Goal: Find specific page/section

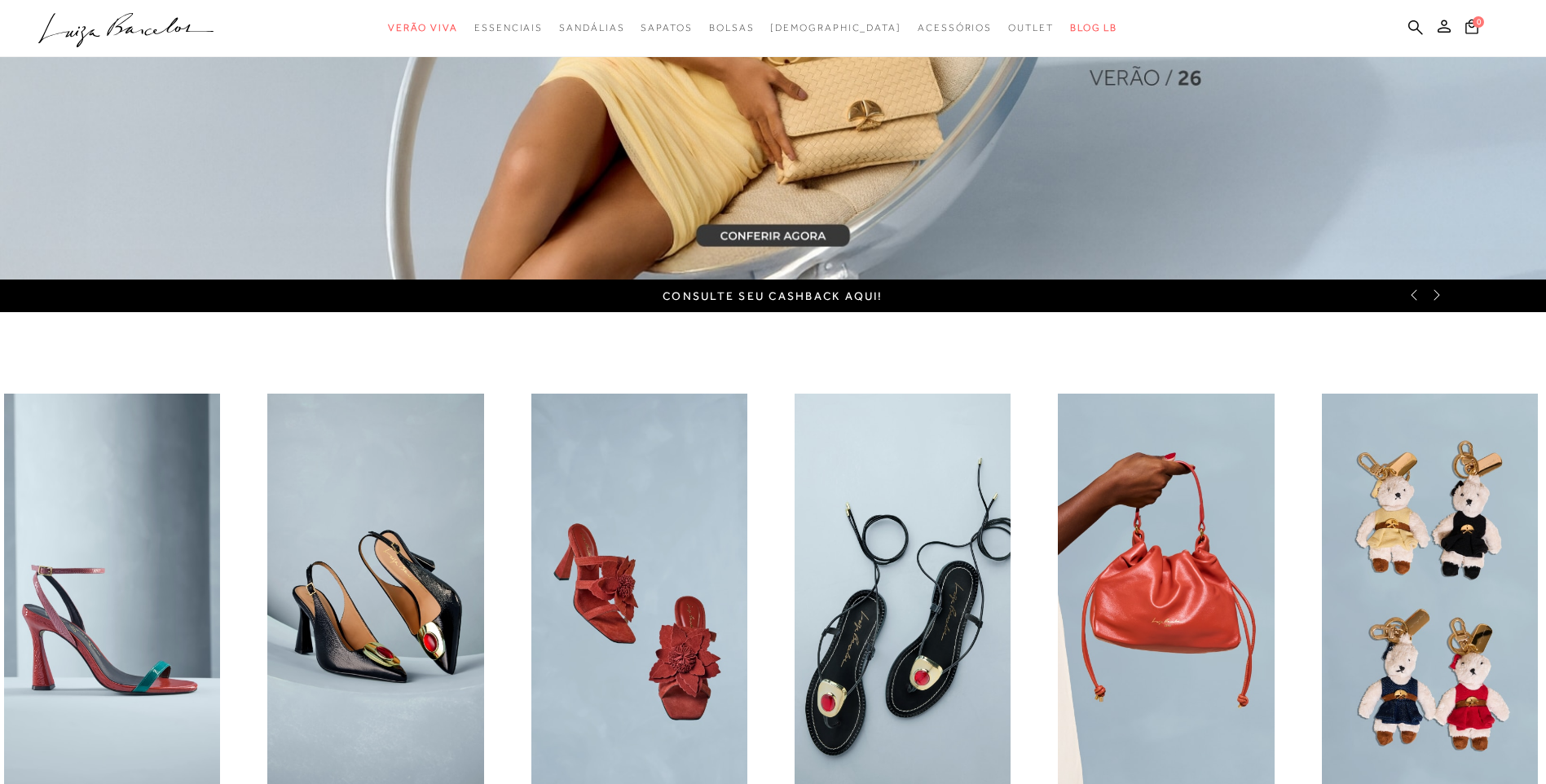
scroll to position [489, 0]
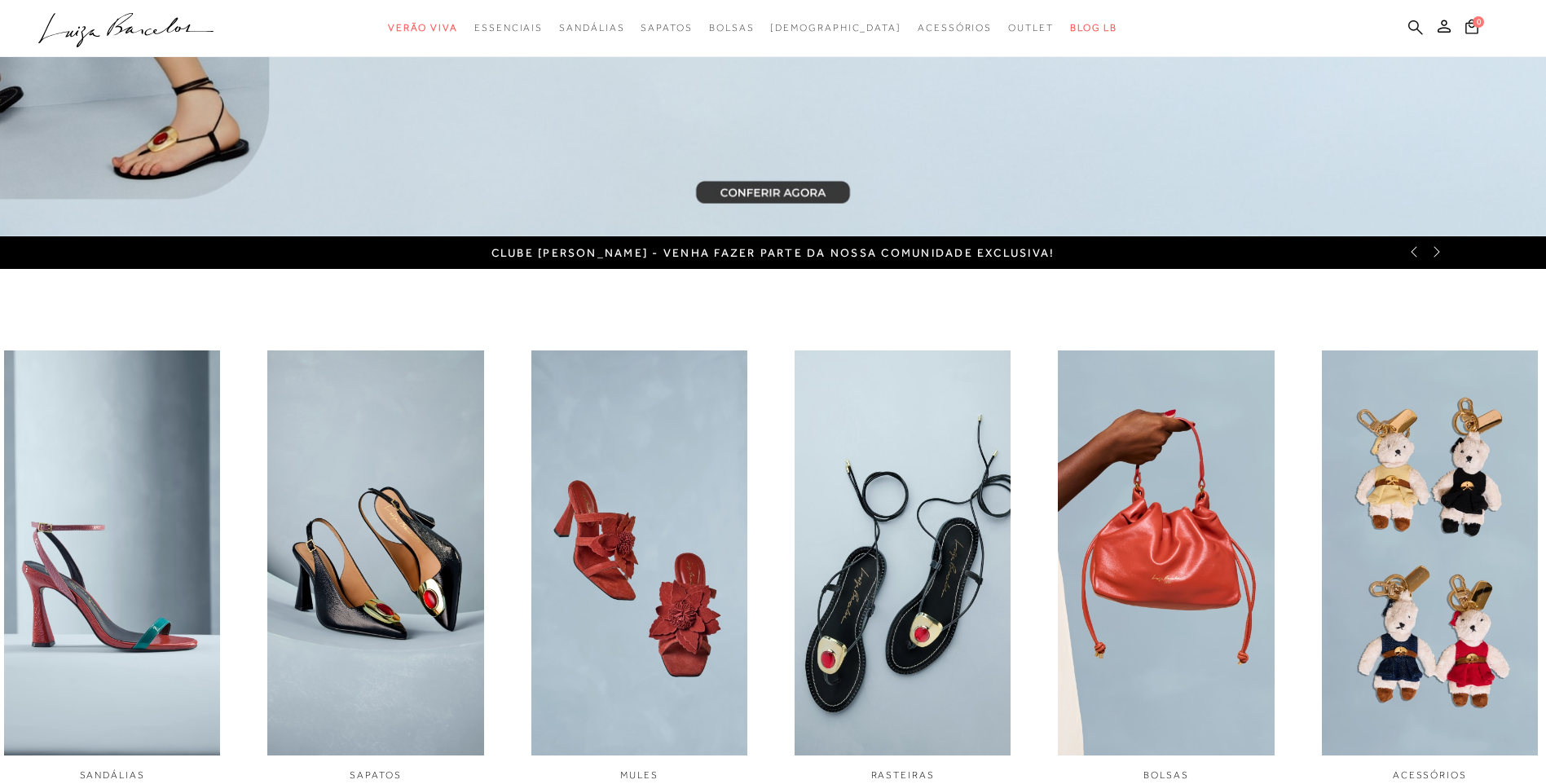
click at [1416, 26] on icon at bounding box center [1416, 27] width 14 height 15
click at [1426, 35] on ul ".a{fill-rule:evenodd;} Verão Viva Em alta Favoritos das Influenciadoras Apostas…" at bounding box center [760, 27] width 1445 height 30
click at [1416, 25] on icon at bounding box center [1416, 27] width 14 height 15
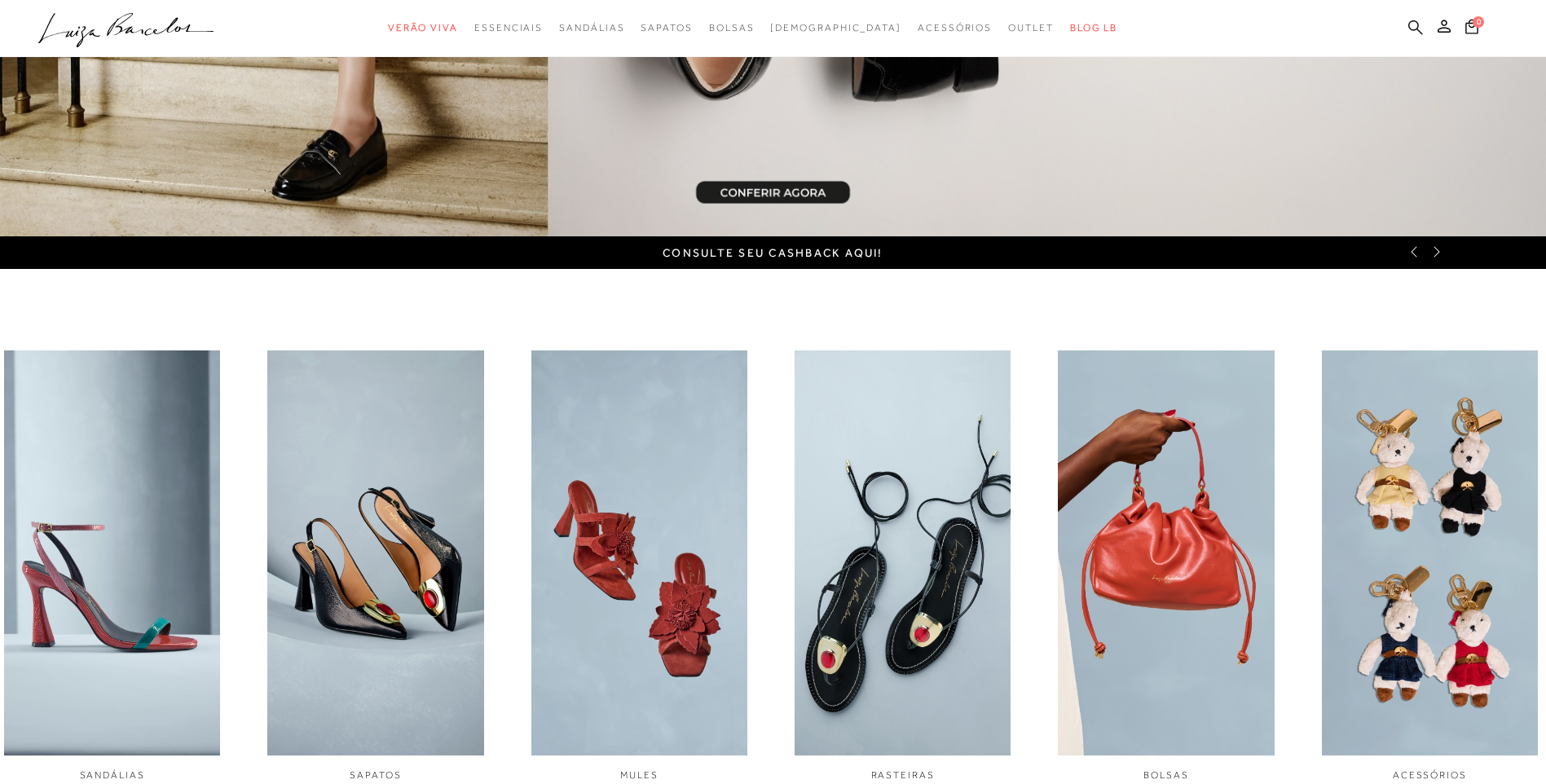
click at [1413, 30] on icon at bounding box center [1416, 27] width 14 height 14
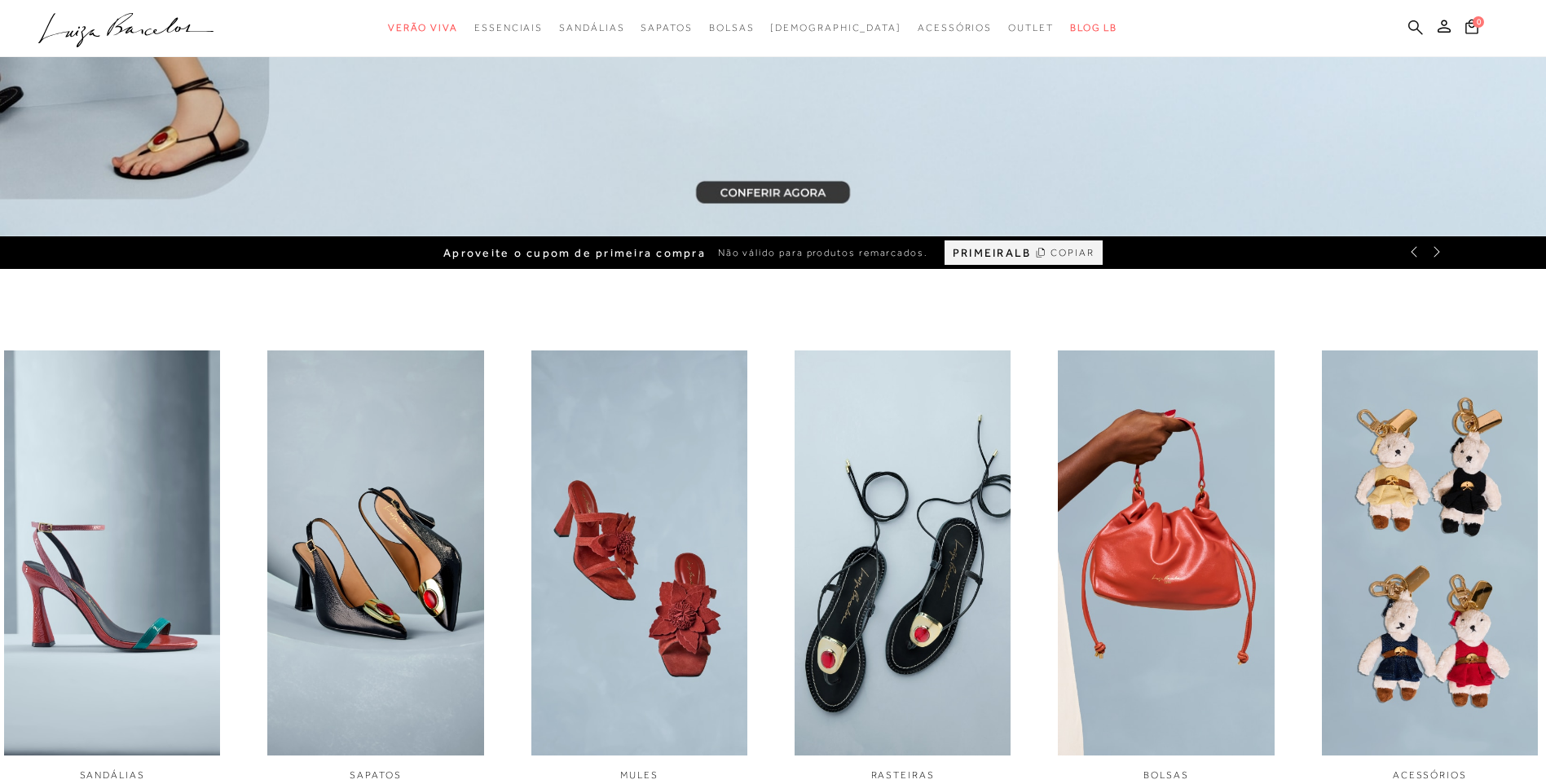
click at [1416, 24] on icon at bounding box center [1416, 27] width 14 height 15
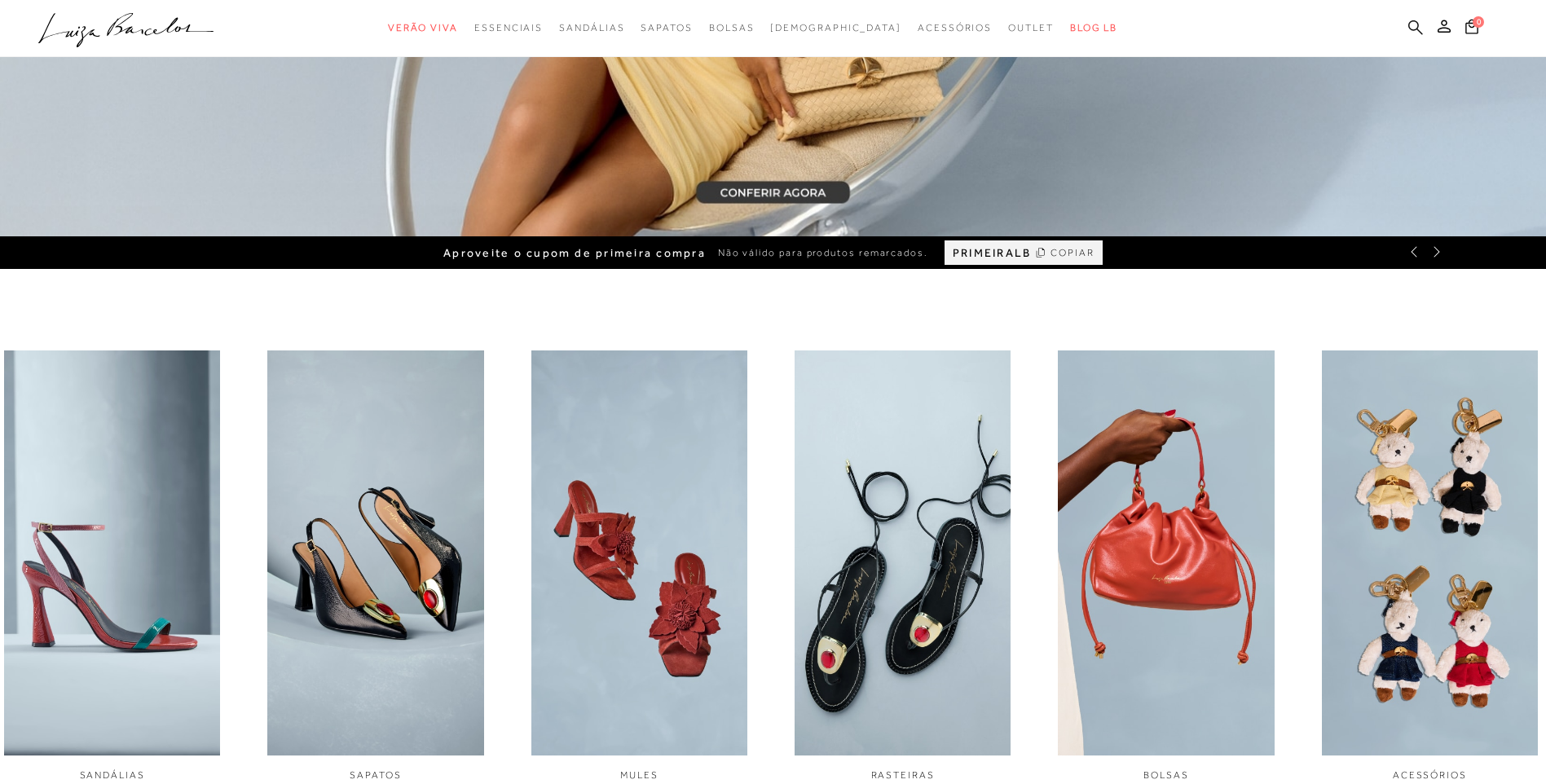
click at [1415, 28] on icon at bounding box center [1416, 27] width 14 height 15
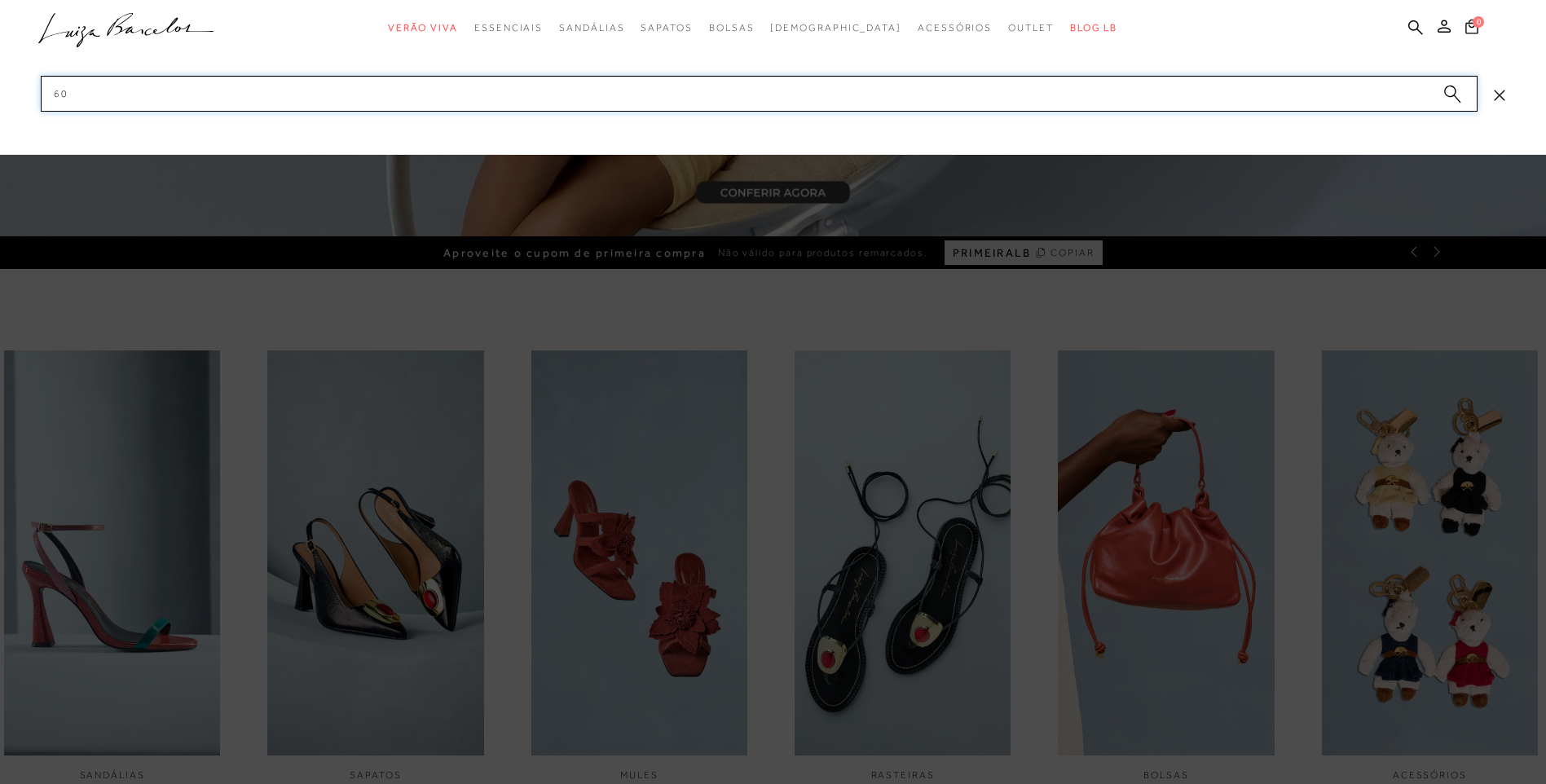
type input "6"
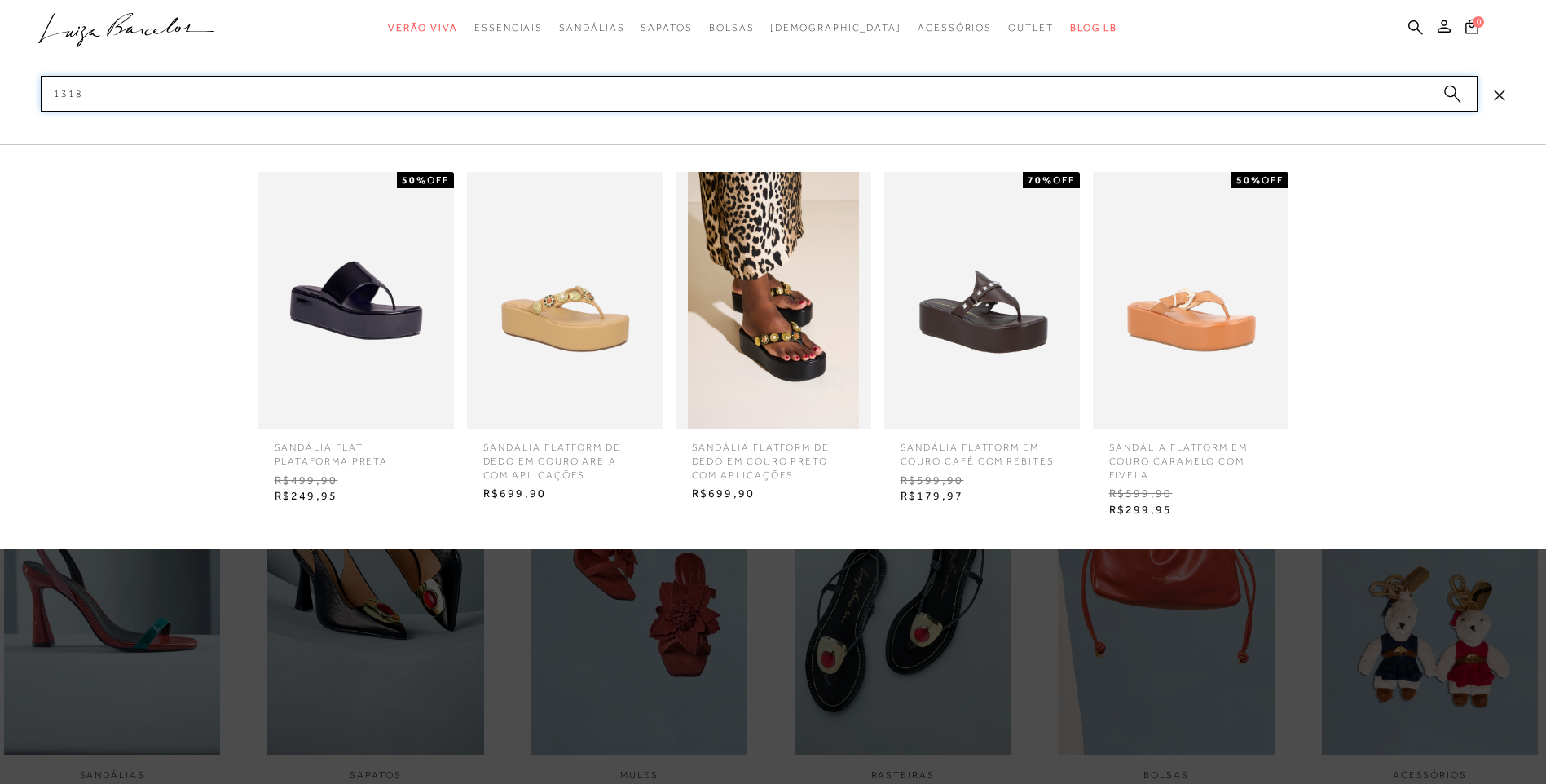
type input "1318"
click at [1184, 317] on img at bounding box center [1191, 300] width 196 height 256
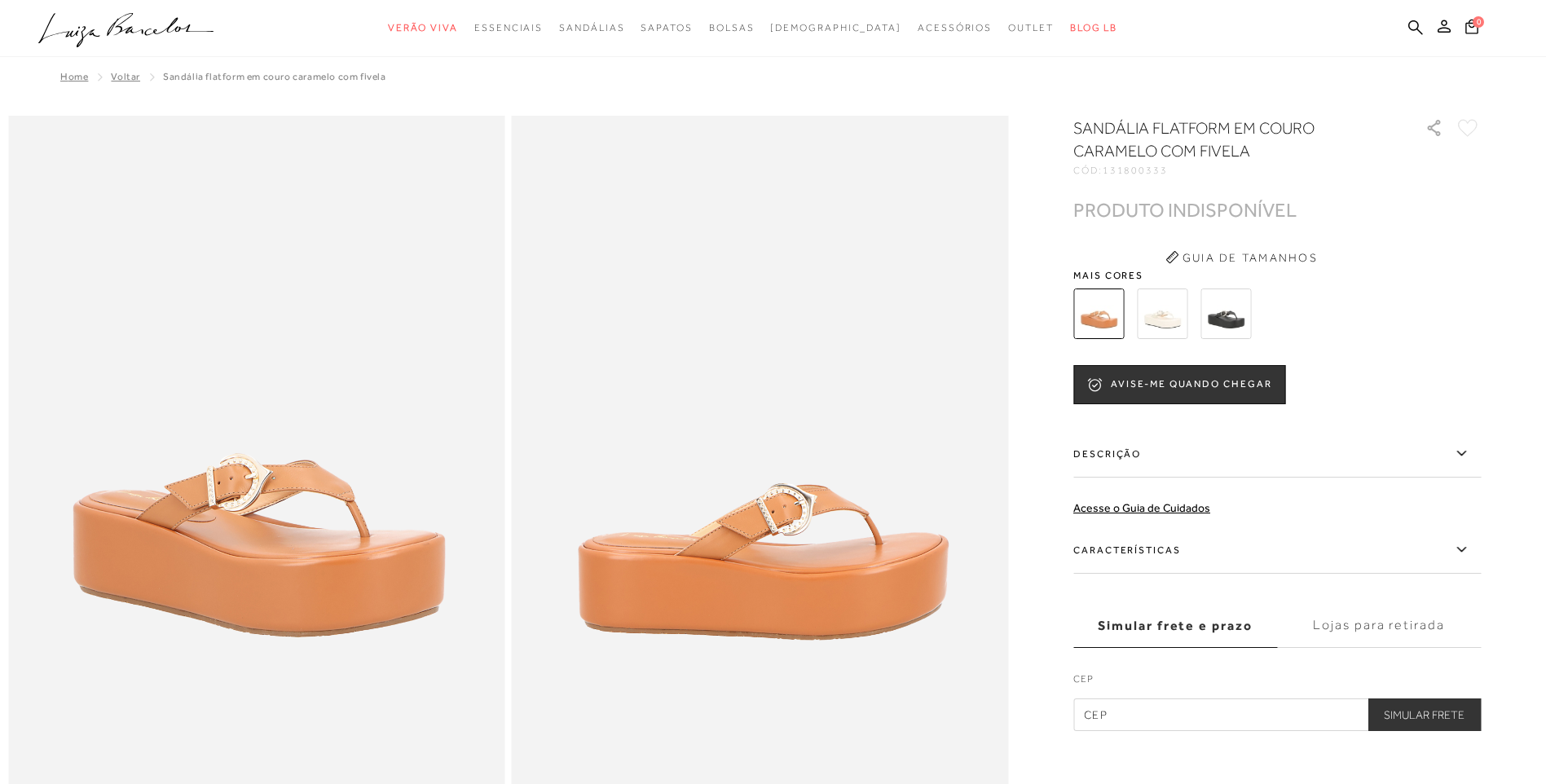
click at [1405, 31] on ul ".a{fill-rule:evenodd;} Verão Viva Em alta Favoritos das Influenciadoras Apostas…" at bounding box center [760, 27] width 1445 height 30
click at [1407, 26] on ul ".a{fill-rule:evenodd;} Verão Viva Em alta Favoritos das Influenciadoras Apostas…" at bounding box center [760, 27] width 1445 height 30
click at [1413, 23] on icon at bounding box center [1416, 27] width 14 height 15
click at [1415, 28] on icon at bounding box center [1416, 27] width 14 height 15
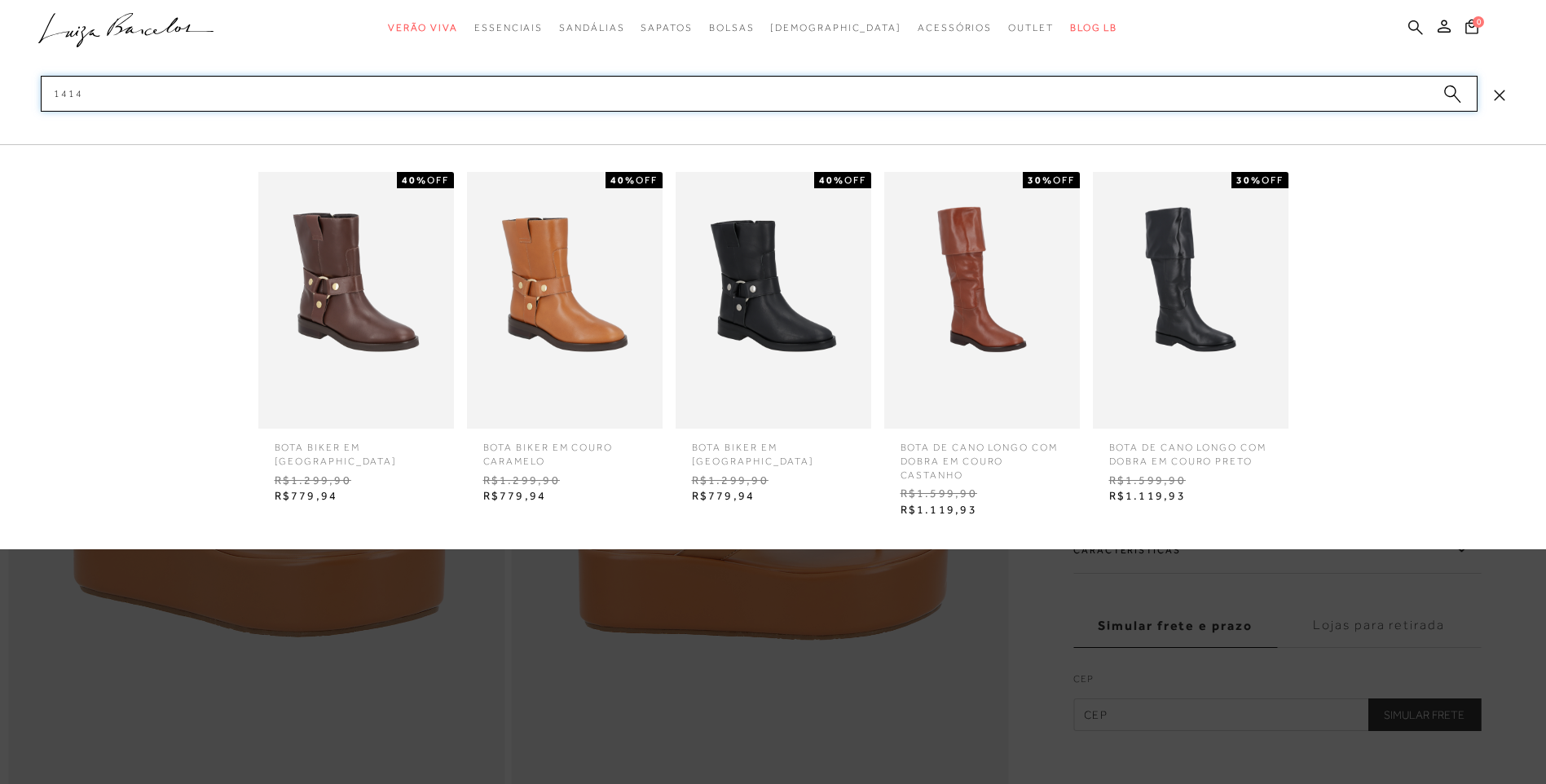
type input "1414*"
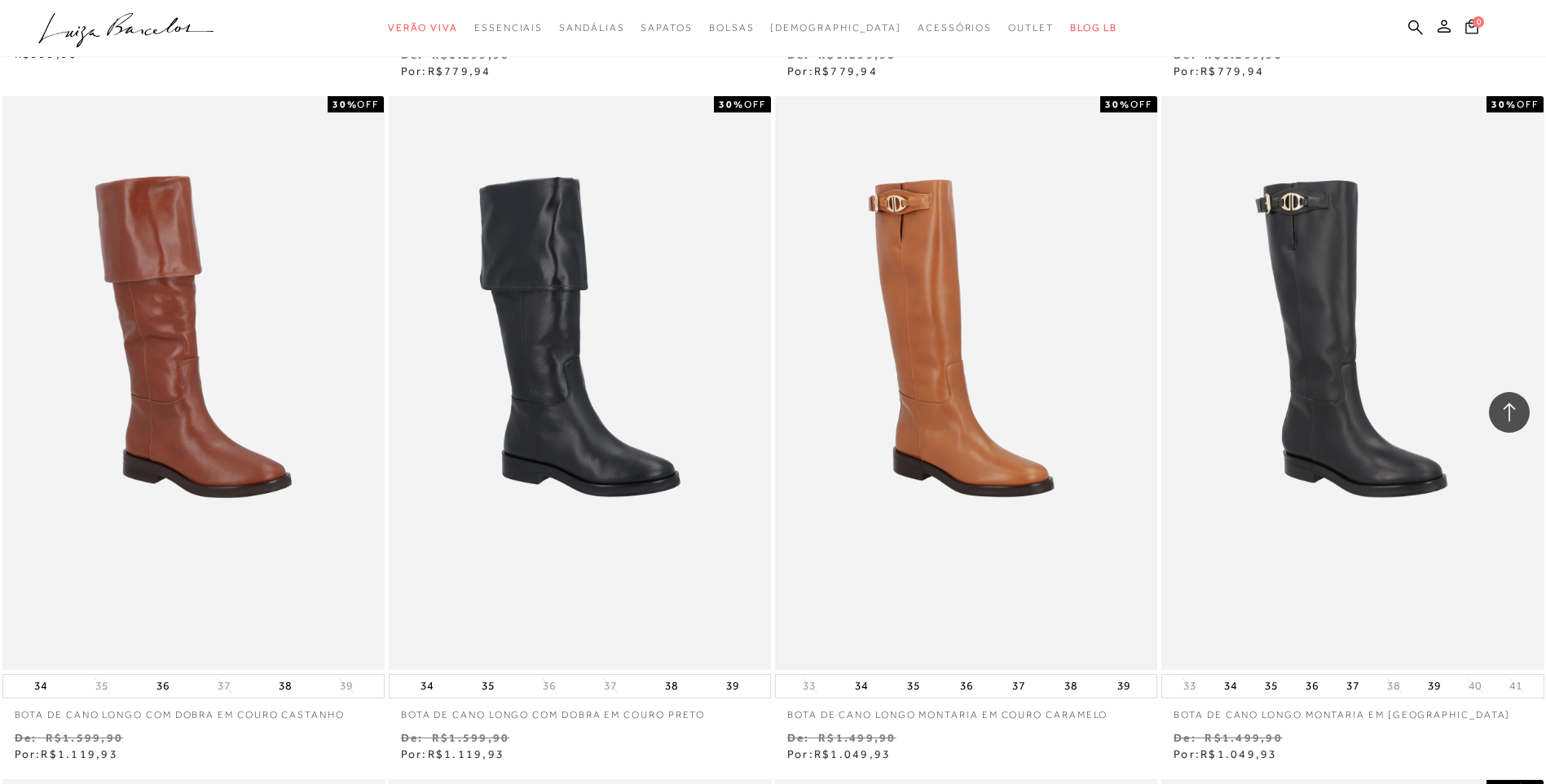
click at [973, 292] on img at bounding box center [965, 383] width 379 height 569
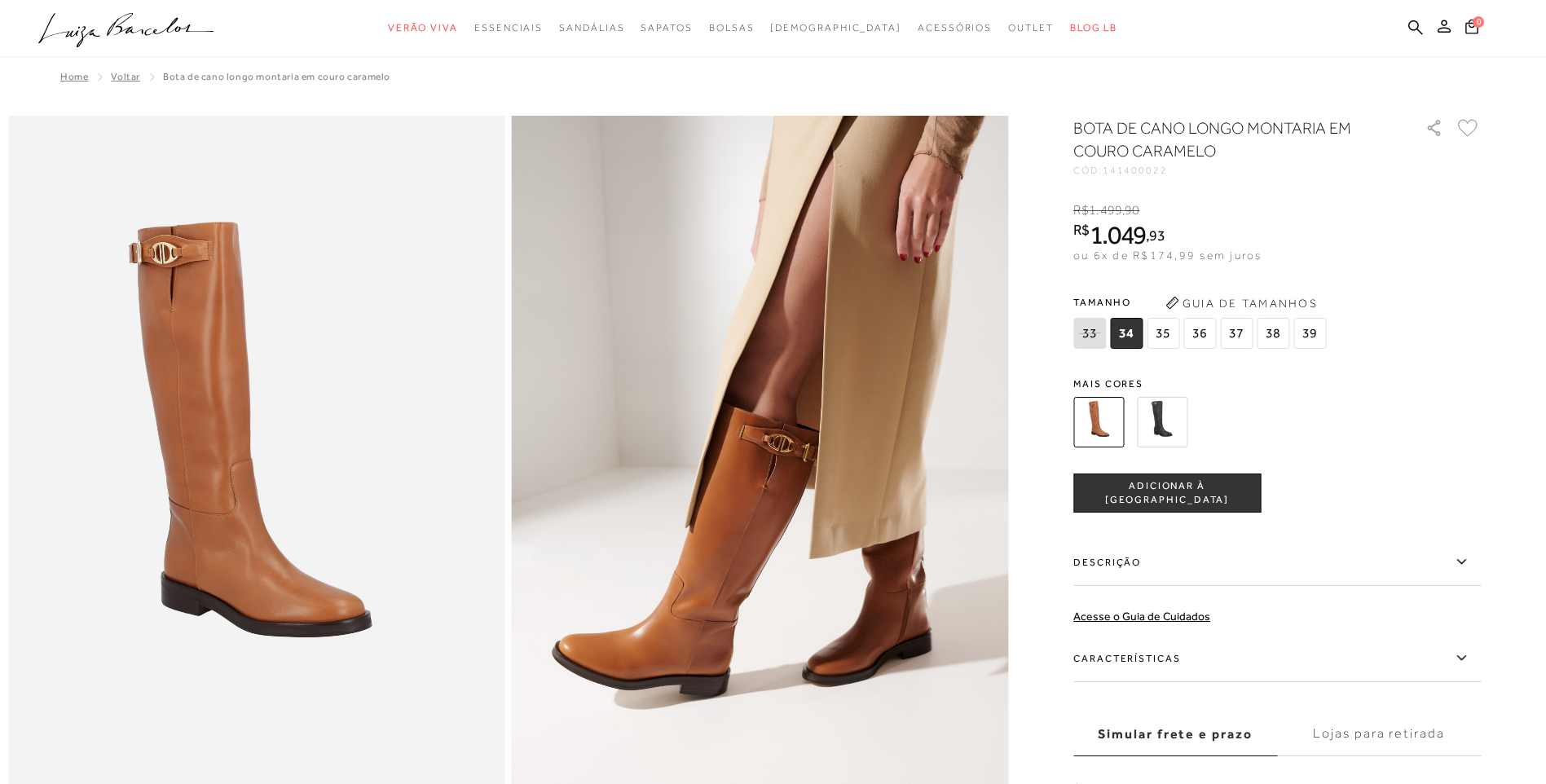
drag, startPoint x: 1109, startPoint y: 171, endPoint x: 1166, endPoint y: 171, distance: 57.0
click at [1166, 171] on div "CÓD: 141400022" at bounding box center [1236, 170] width 326 height 10
click at [1410, 28] on icon at bounding box center [1416, 27] width 14 height 14
click at [1416, 27] on icon at bounding box center [1416, 27] width 14 height 15
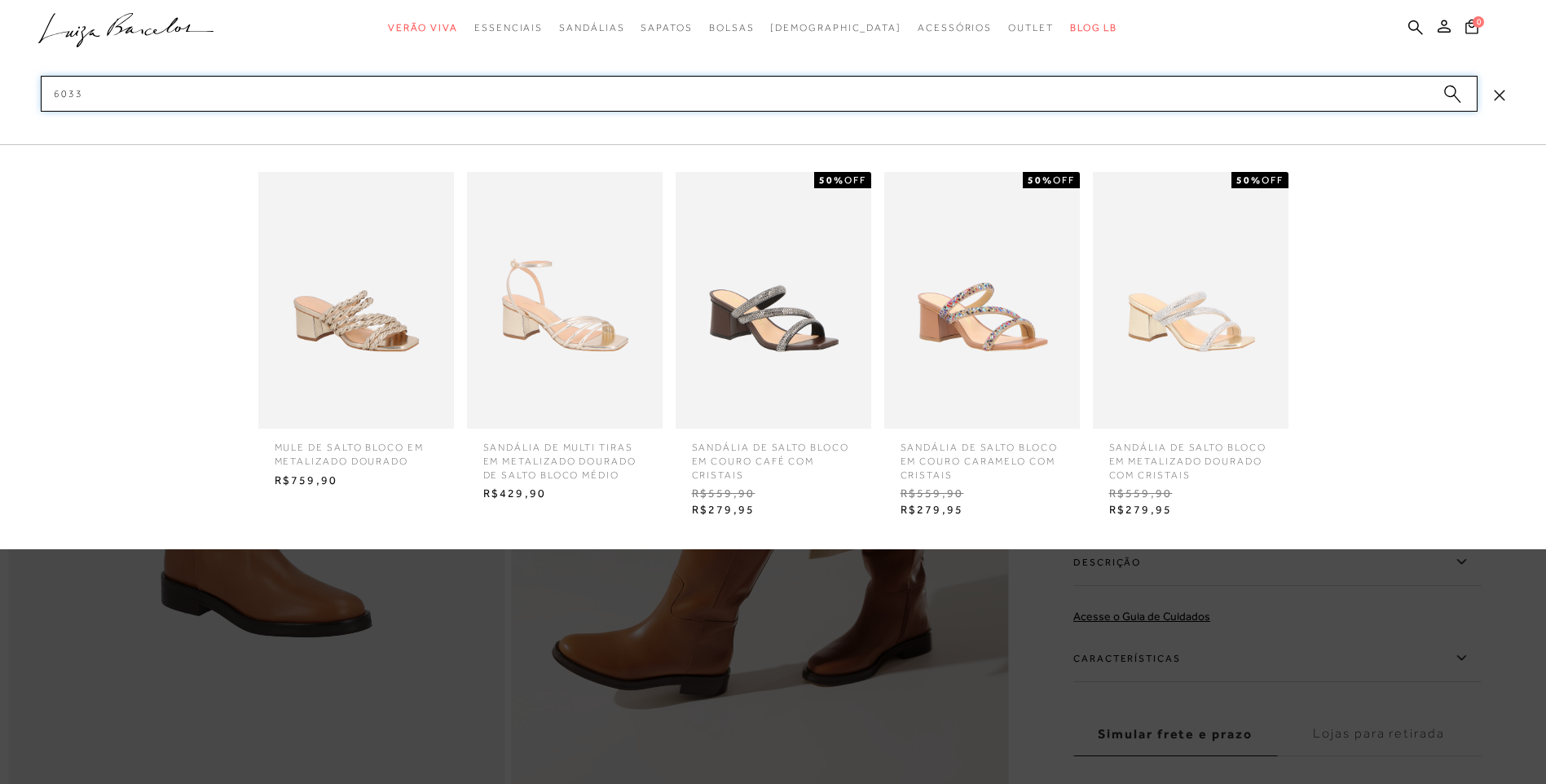
type input "6033"
